Goal: Information Seeking & Learning: Learn about a topic

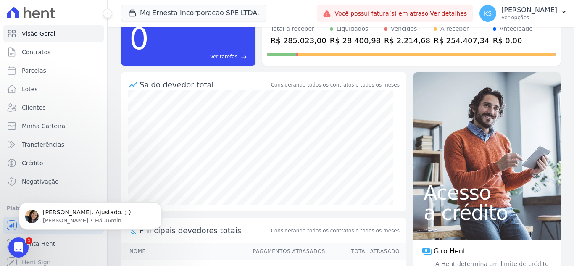
scroll to position [460, 0]
click at [75, 215] on span "[PERSON_NAME]. Ajustado. ; )" at bounding box center [87, 212] width 88 height 7
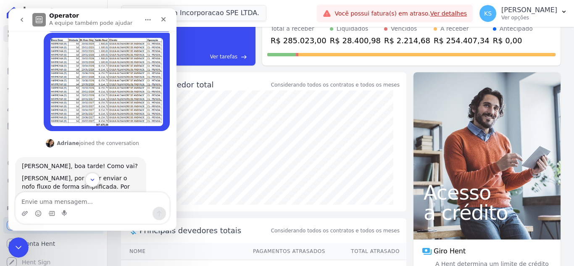
scroll to position [138, 0]
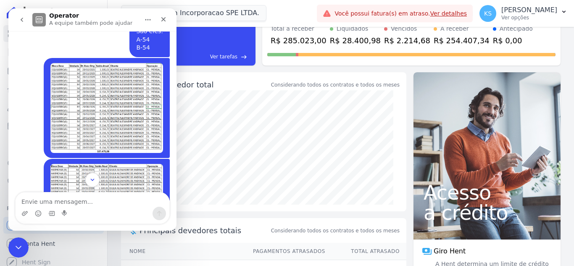
drag, startPoint x: 232, startPoint y: 83, endPoint x: 228, endPoint y: 86, distance: 4.8
click at [231, 83] on div "Saldo devedor total" at bounding box center [205, 84] width 130 height 11
click at [165, 21] on icon "Fechar" at bounding box center [163, 19] width 5 height 5
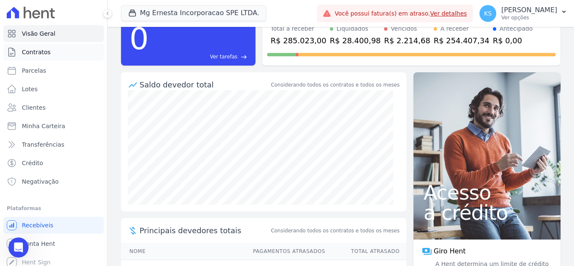
click at [37, 53] on span "Contratos" at bounding box center [36, 52] width 29 height 8
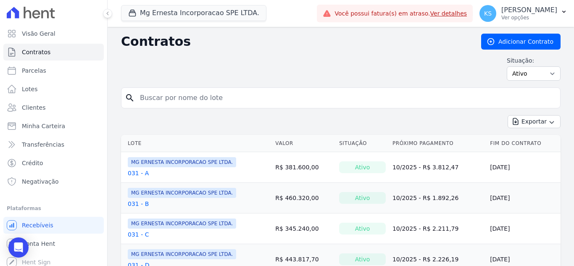
click at [160, 97] on input "search" at bounding box center [346, 98] width 422 height 17
type input "54"
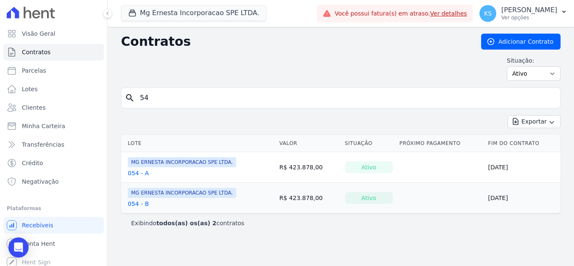
click at [130, 173] on link "054 - A" at bounding box center [138, 173] width 21 height 8
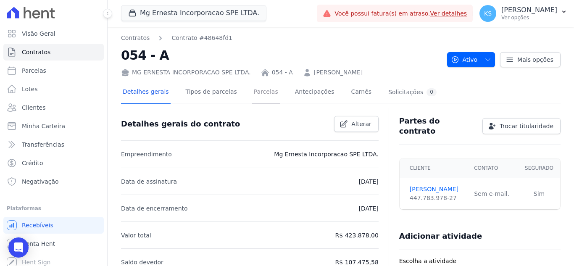
click at [255, 97] on link "Parcelas" at bounding box center [266, 93] width 28 height 22
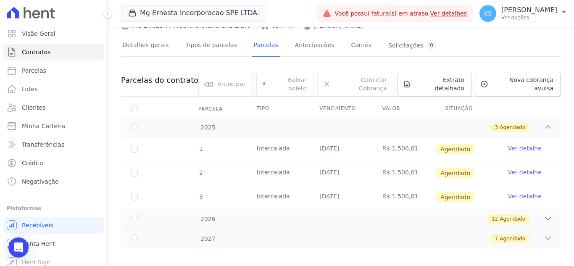
scroll to position [48, 0]
click at [500, 214] on span "Agendado" at bounding box center [513, 218] width 26 height 8
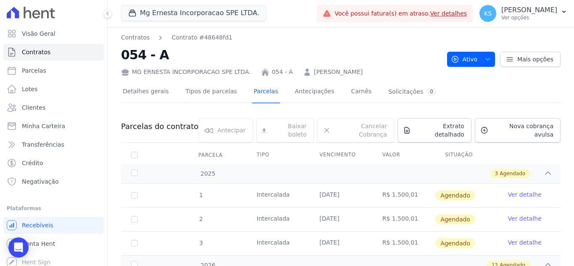
scroll to position [0, 0]
drag, startPoint x: 220, startPoint y: 97, endPoint x: 229, endPoint y: 114, distance: 19.2
click at [220, 97] on link "Tipos de parcelas" at bounding box center [211, 93] width 55 height 22
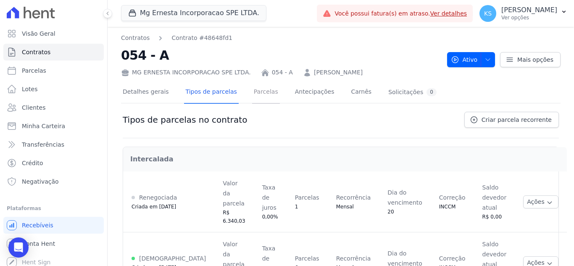
click at [257, 98] on link "Parcelas" at bounding box center [266, 93] width 28 height 22
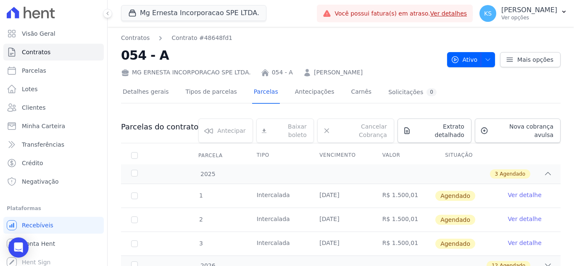
scroll to position [48, 0]
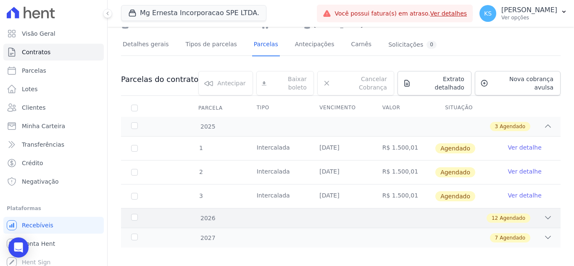
click at [505, 214] on span "Agendado" at bounding box center [513, 218] width 26 height 8
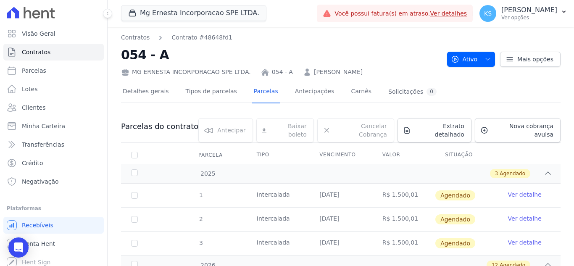
scroll to position [0, 0]
click at [134, 39] on link "Contratos" at bounding box center [135, 38] width 29 height 9
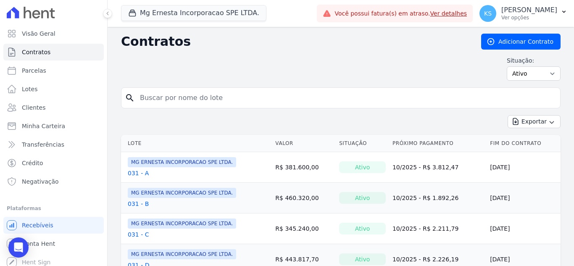
click at [157, 96] on input "search" at bounding box center [346, 98] width 422 height 17
type input "54"
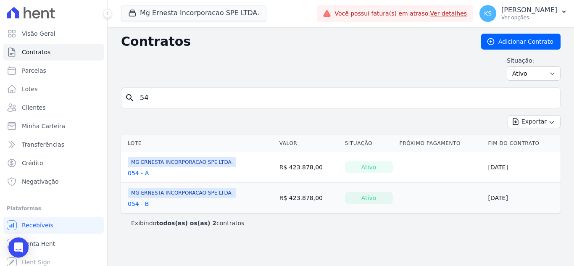
click at [141, 192] on span "MG ERNESTA INCORPORACAO SPE LTDA." at bounding box center [182, 193] width 108 height 10
click at [137, 200] on link "054 - B" at bounding box center [138, 204] width 21 height 8
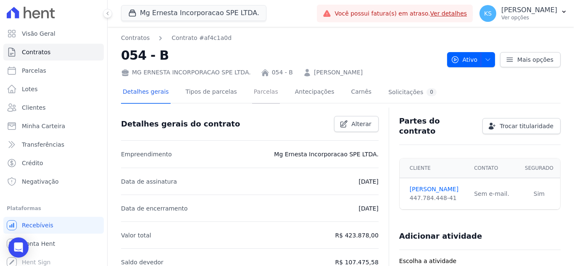
click at [255, 99] on link "Parcelas" at bounding box center [266, 93] width 28 height 22
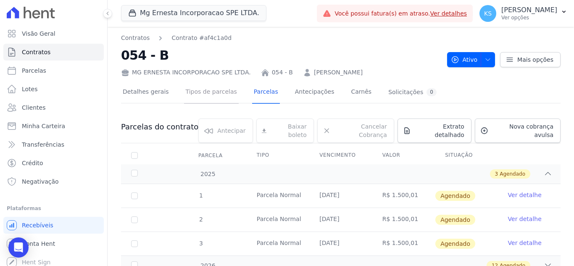
click at [211, 98] on link "Tipos de parcelas" at bounding box center [211, 93] width 55 height 22
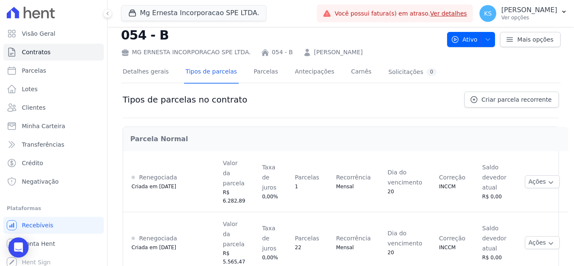
scroll to position [3, 0]
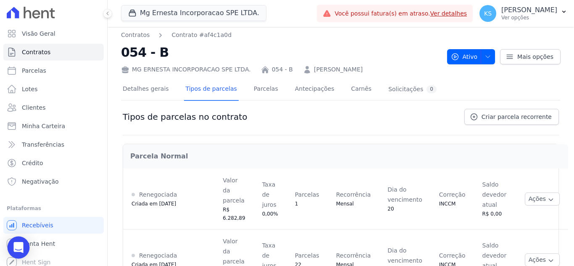
click at [14, 247] on icon "Open Intercom Messenger" at bounding box center [18, 247] width 11 height 11
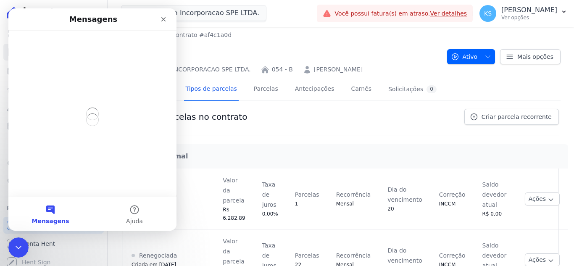
scroll to position [0, 0]
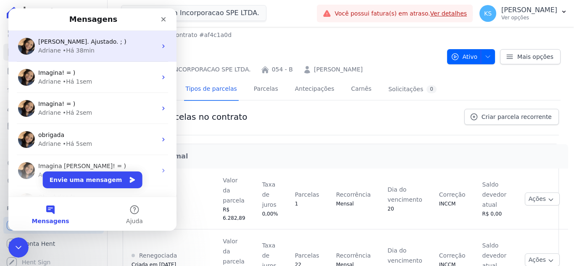
click at [80, 53] on div "• Há 38min" at bounding box center [79, 50] width 32 height 9
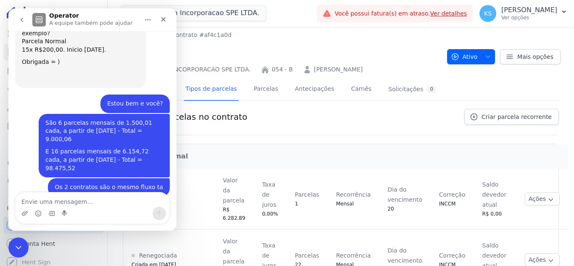
scroll to position [460, 0]
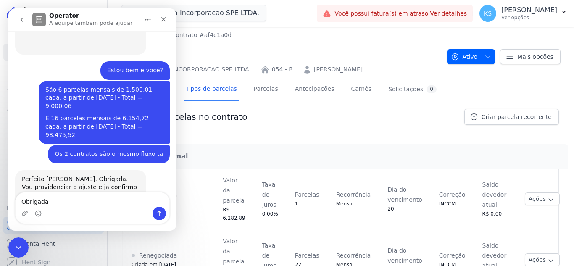
type textarea "Obrigada!"
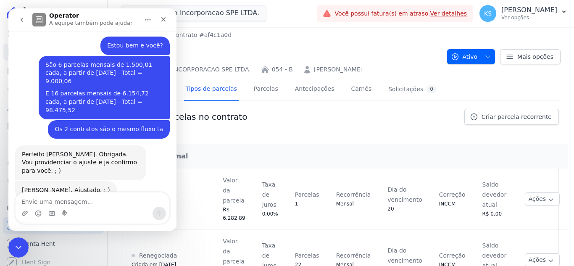
drag, startPoint x: 287, startPoint y: 129, endPoint x: 279, endPoint y: 130, distance: 8.5
click at [281, 130] on div "Tipos de parcelas no contrato Criar parcela recorrente" at bounding box center [341, 122] width 437 height 26
click at [165, 20] on icon "Fechar" at bounding box center [163, 19] width 5 height 5
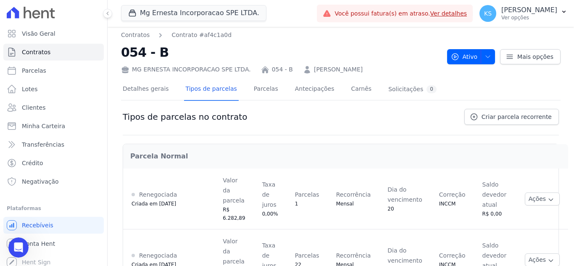
drag, startPoint x: 345, startPoint y: 119, endPoint x: 357, endPoint y: 108, distance: 15.8
click at [345, 119] on div "Tipos de parcelas no contrato Criar parcela recorrente" at bounding box center [341, 122] width 437 height 26
